Goal: Transaction & Acquisition: Download file/media

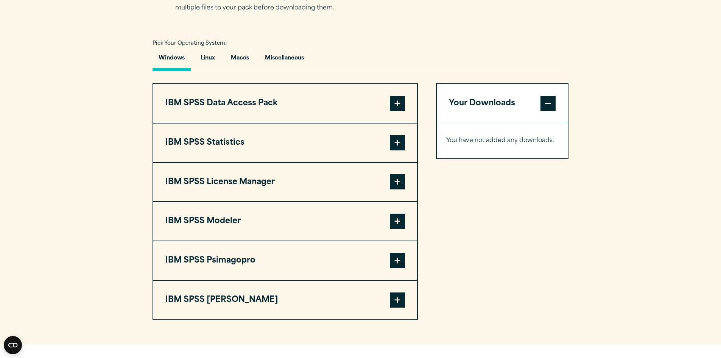
scroll to position [606, 0]
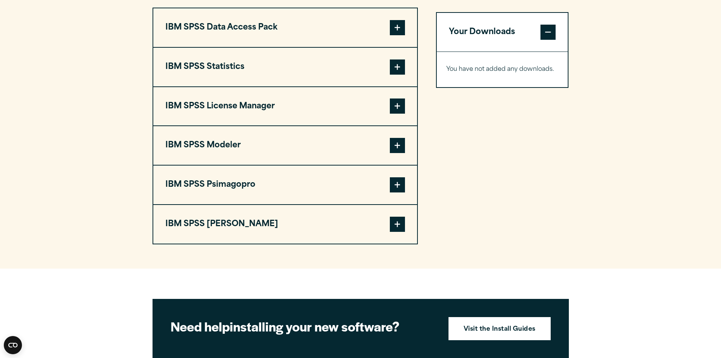
drag, startPoint x: 398, startPoint y: 222, endPoint x: 418, endPoint y: 226, distance: 20.9
click at [398, 222] on span at bounding box center [397, 223] width 15 height 15
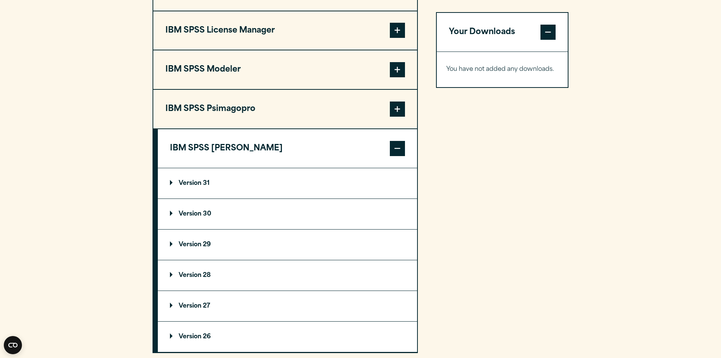
scroll to position [719, 0]
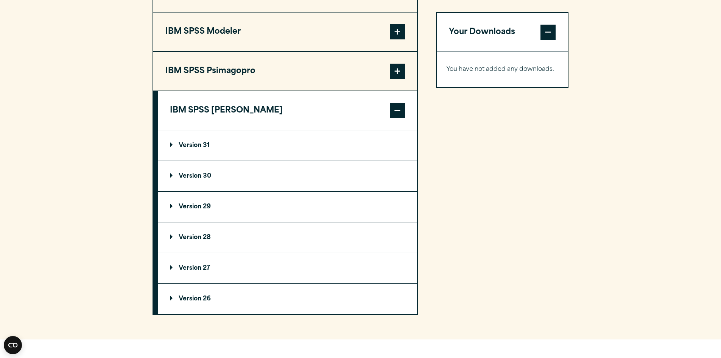
click at [172, 143] on p "Version 31" at bounding box center [190, 145] width 40 height 6
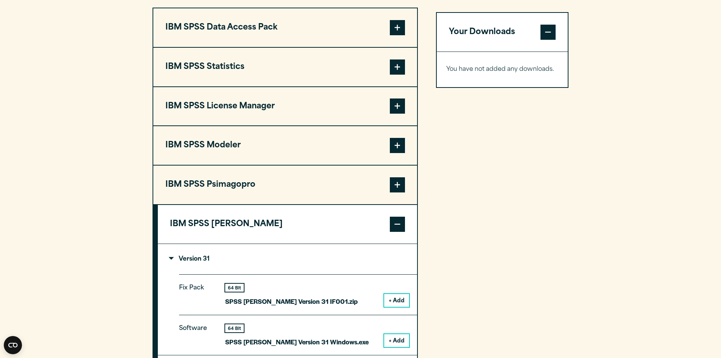
scroll to position [492, 0]
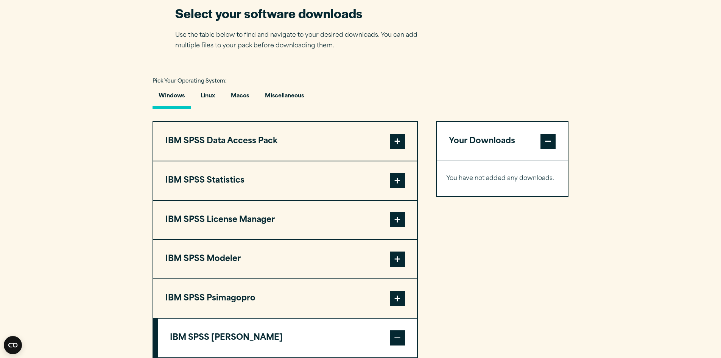
click at [399, 178] on span at bounding box center [397, 180] width 15 height 15
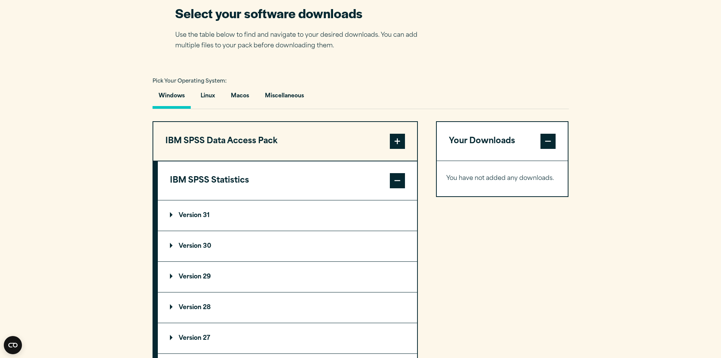
scroll to position [568, 0]
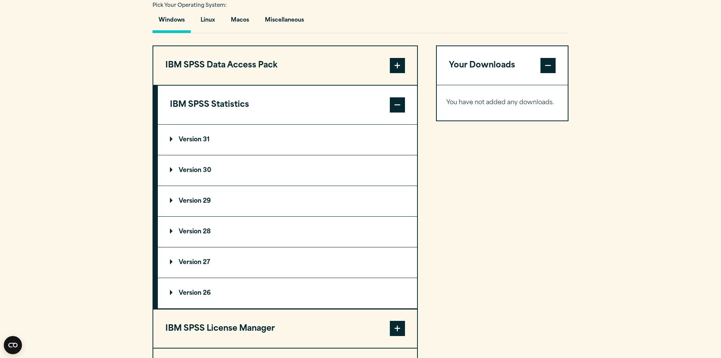
click at [172, 139] on p "Version 31" at bounding box center [190, 140] width 40 height 6
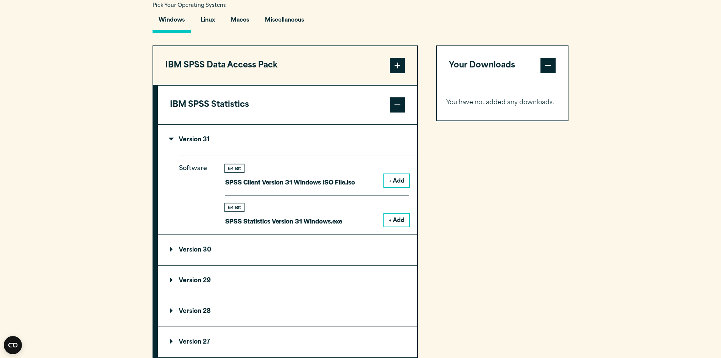
click at [396, 181] on button "+ Add" at bounding box center [396, 180] width 25 height 13
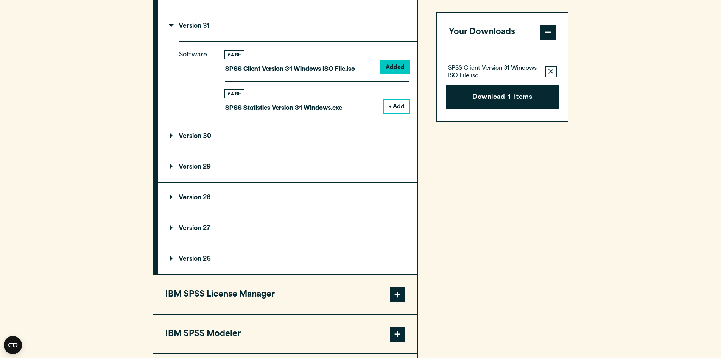
scroll to position [833, 0]
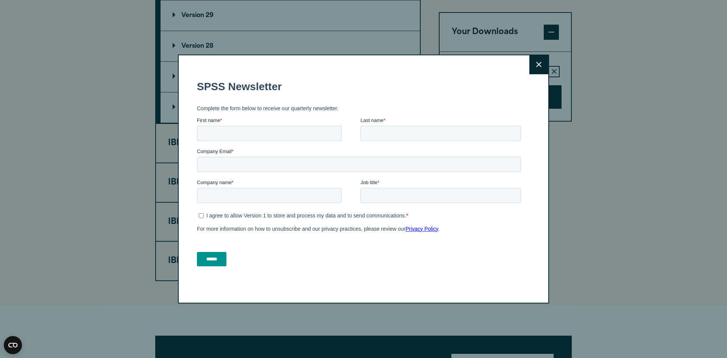
click at [536, 66] on icon at bounding box center [538, 65] width 5 height 6
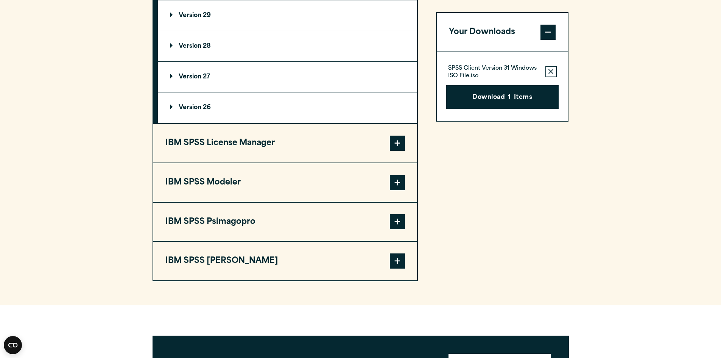
click at [396, 258] on span at bounding box center [397, 260] width 15 height 15
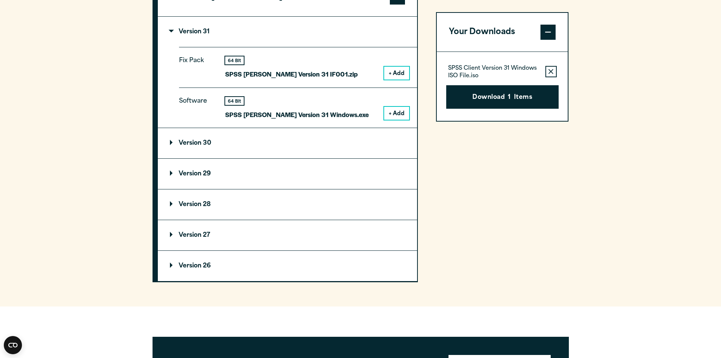
scroll to position [795, 0]
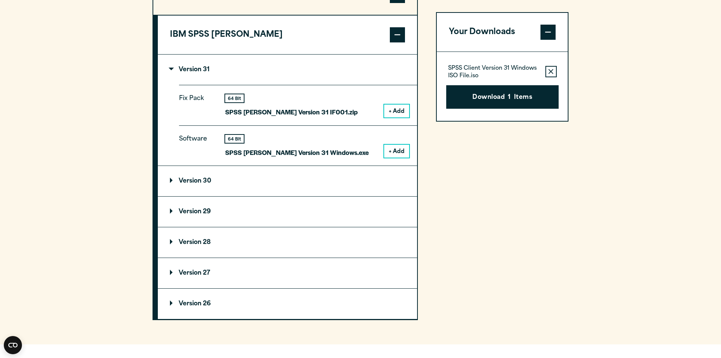
click at [394, 111] on button "+ Add" at bounding box center [396, 110] width 25 height 13
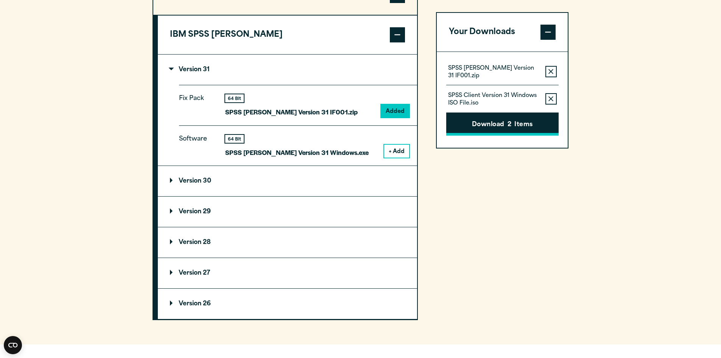
scroll to position [757, 0]
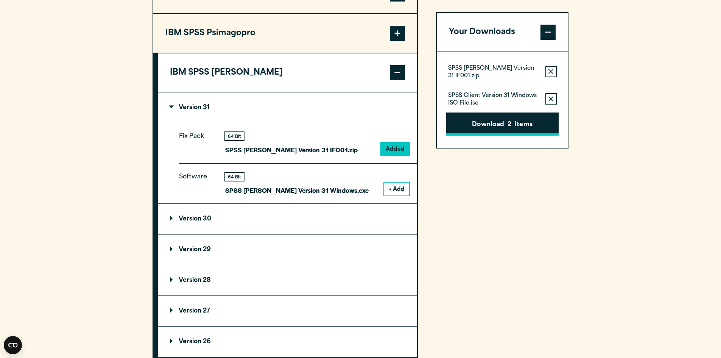
drag, startPoint x: 485, startPoint y: 122, endPoint x: 480, endPoint y: 127, distance: 7.2
click at [486, 122] on button "Download 2 Items" at bounding box center [502, 123] width 112 height 23
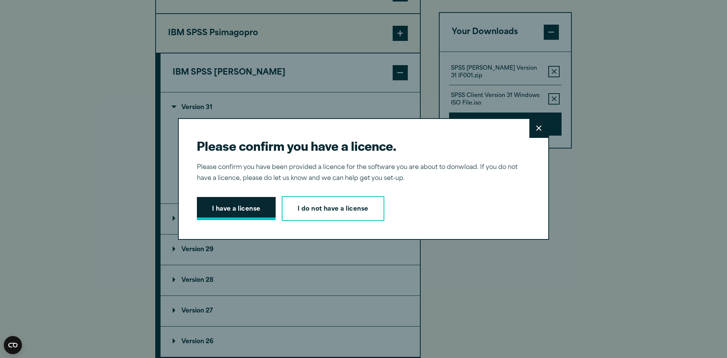
click at [245, 209] on button "I have a license" at bounding box center [236, 208] width 79 height 23
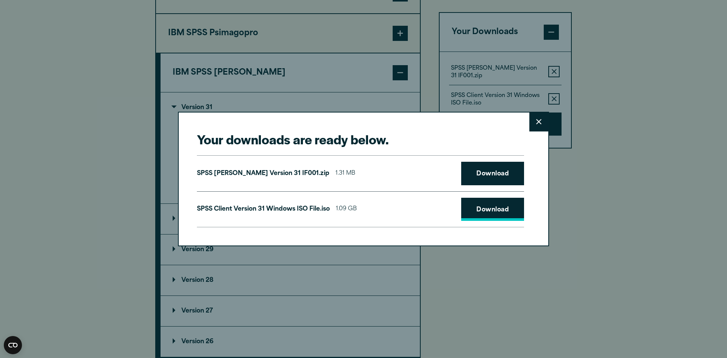
click at [487, 209] on link "Download" at bounding box center [492, 209] width 63 height 23
drag, startPoint x: 473, startPoint y: 173, endPoint x: 457, endPoint y: 167, distance: 17.2
click at [473, 172] on link "Download" at bounding box center [492, 173] width 63 height 23
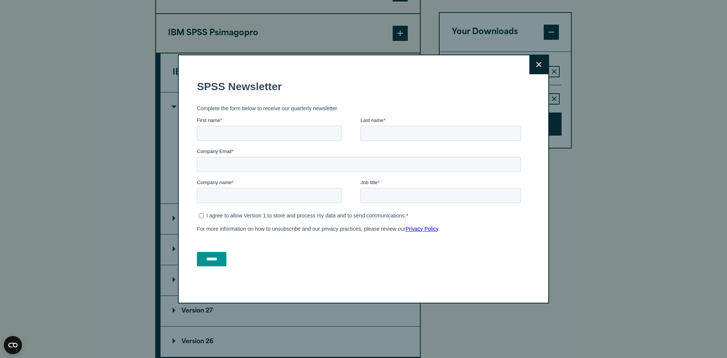
click at [536, 69] on button "Close" at bounding box center [538, 64] width 19 height 19
